Goal: Find specific page/section: Find specific page/section

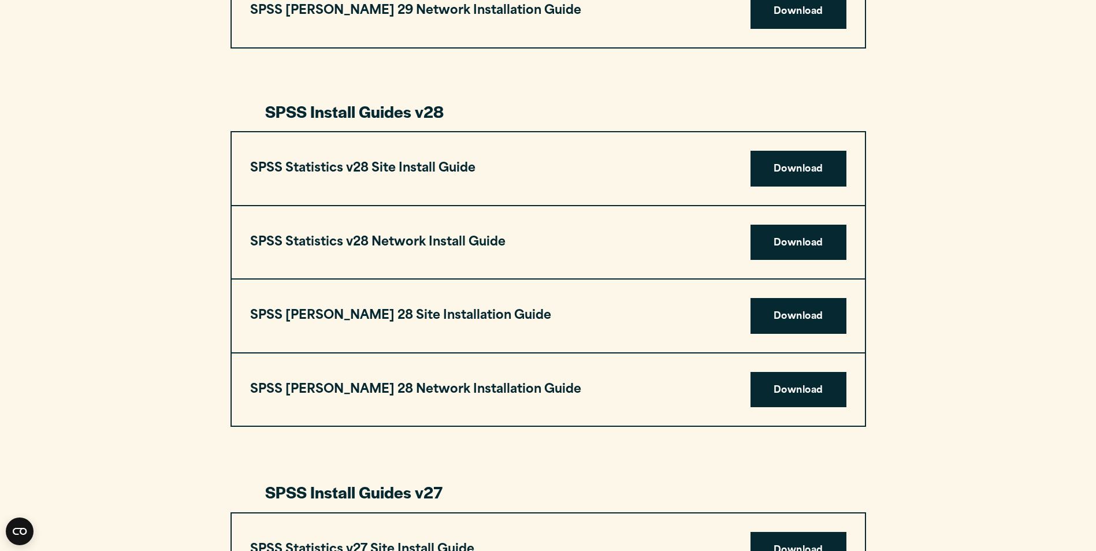
scroll to position [1651, 0]
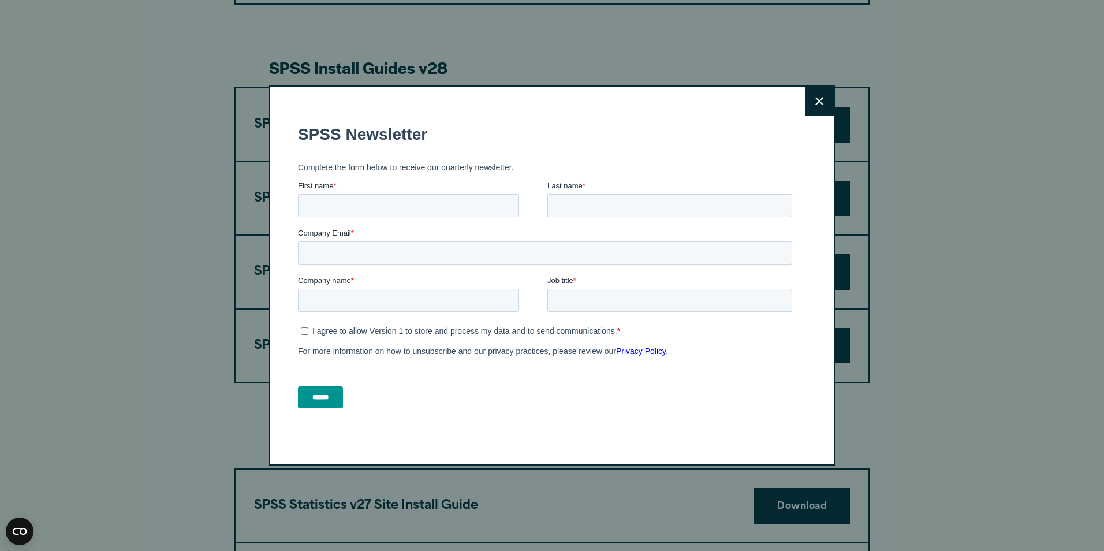
drag, startPoint x: 1104, startPoint y: 132, endPoint x: 1106, endPoint y: 344, distance: 212.0
click at [1095, 344] on html "Consent Details [#IABV2SETTINGS#] About This website uses cookies We use cookie…" at bounding box center [552, 169] width 1104 height 3640
click at [806, 105] on button "Close" at bounding box center [819, 101] width 29 height 29
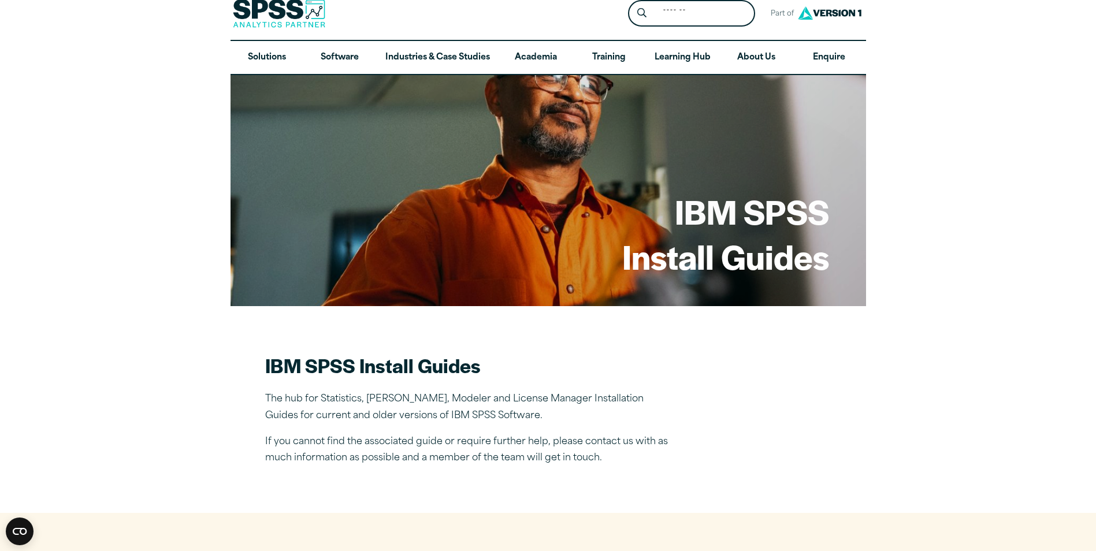
scroll to position [0, 0]
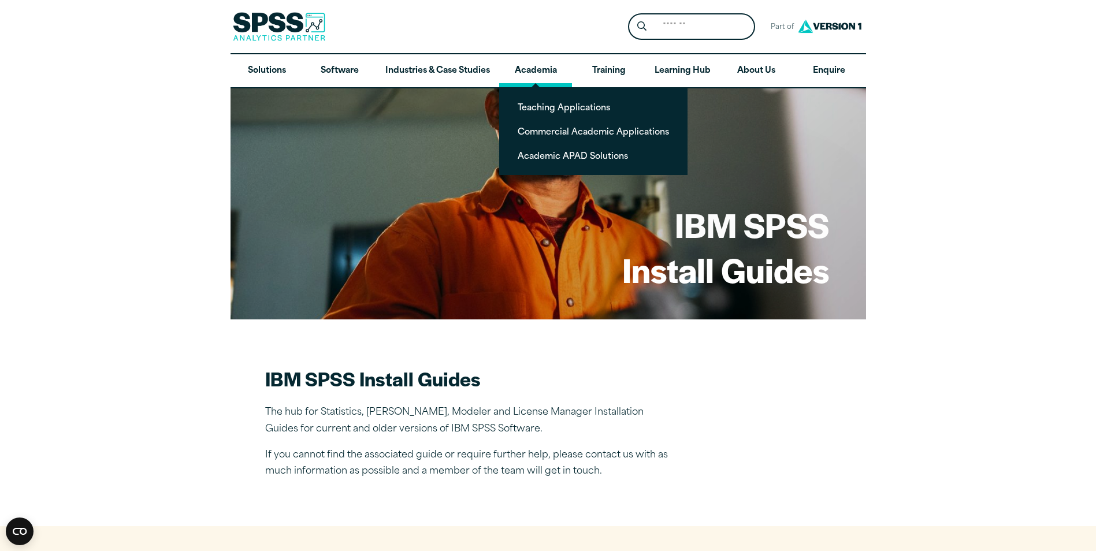
click at [534, 69] on link "Academia" at bounding box center [535, 71] width 73 height 34
